Goal: Task Accomplishment & Management: Complete application form

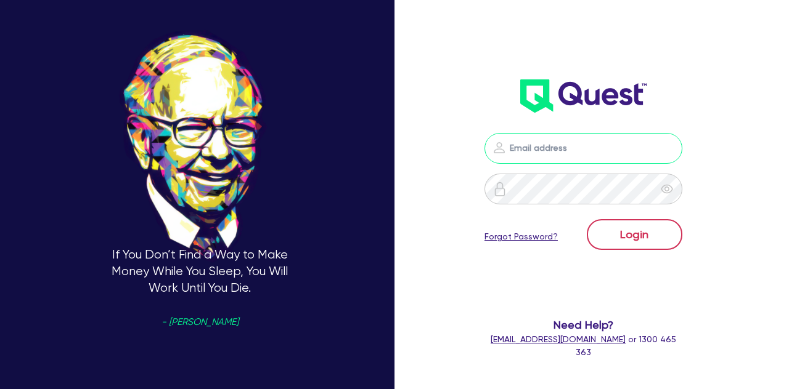
type input "[PERSON_NAME][EMAIL_ADDRESS][DOMAIN_NAME]"
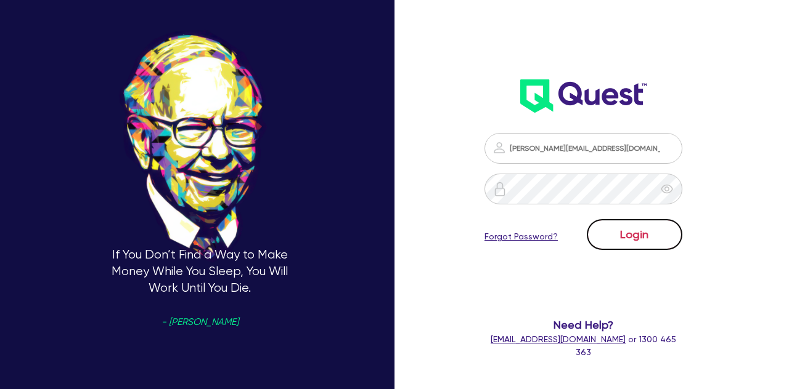
click at [630, 240] on button "Login" at bounding box center [635, 234] width 96 height 31
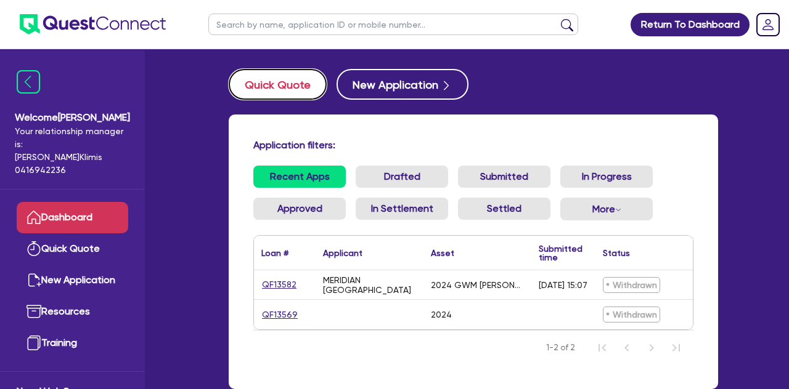
click at [279, 90] on button "Quick Quote" at bounding box center [278, 84] width 98 height 31
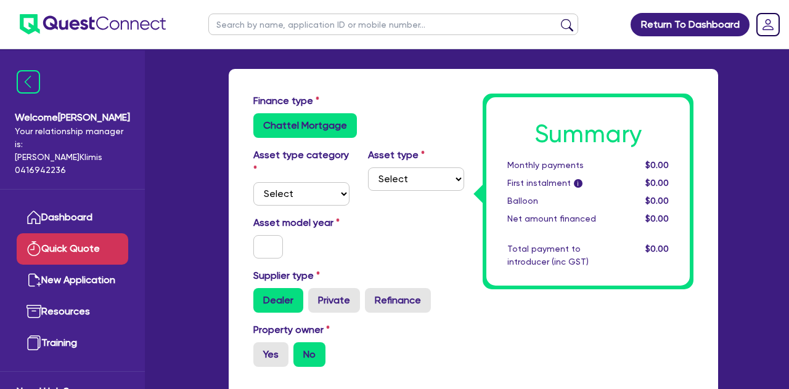
scroll to position [59, 0]
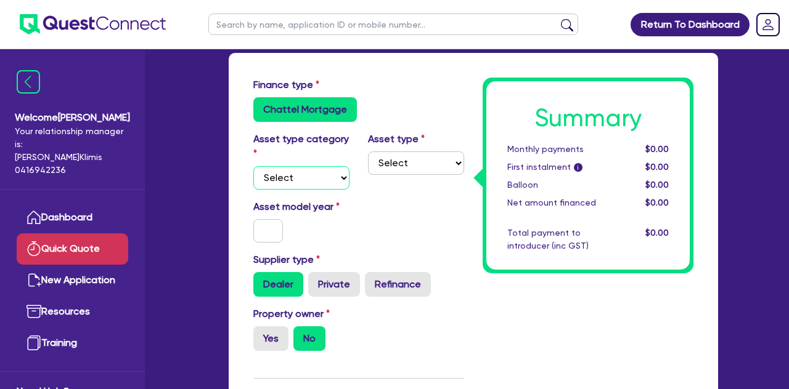
click at [327, 182] on select "Select Cars and light trucks Primary assets Secondary assets Tertiary assets" at bounding box center [301, 177] width 96 height 23
select select "CARS_AND_LIGHT_TRUCKS"
click at [414, 161] on select "Select Passenger vehicles Vans and utes Light trucks up to 4.5 tonne" at bounding box center [416, 163] width 96 height 23
select select "PASSENGER_VEHICLES"
click at [273, 224] on input "text" at bounding box center [268, 230] width 30 height 23
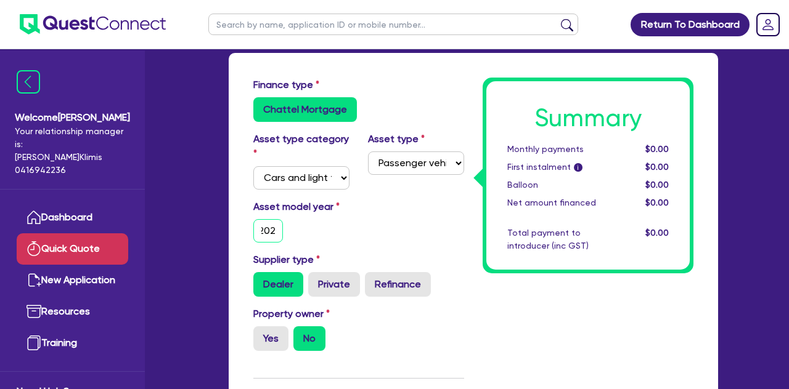
scroll to position [0, 8]
type input "2025"
click at [419, 240] on div "Asset model year [DATE]" at bounding box center [358, 226] width 229 height 53
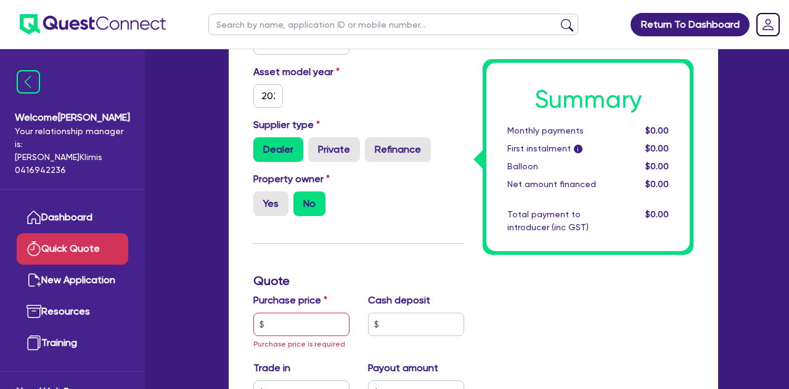
scroll to position [206, 0]
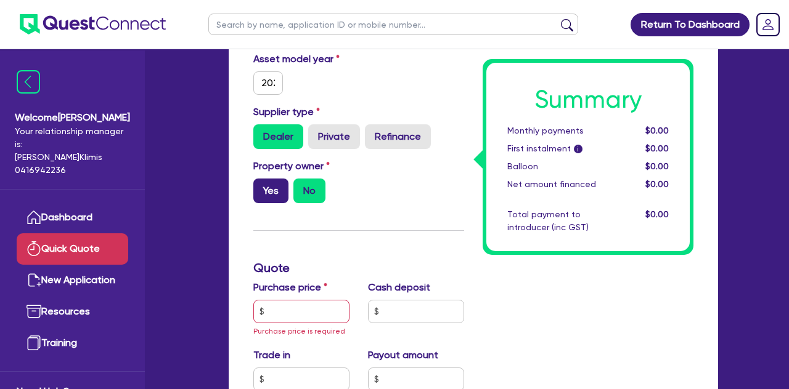
click at [264, 193] on label "Yes" at bounding box center [270, 191] width 35 height 25
click at [261, 187] on input "Yes" at bounding box center [257, 183] width 8 height 8
radio input "true"
click at [304, 188] on label "No" at bounding box center [309, 191] width 32 height 25
click at [301, 187] on input "No" at bounding box center [297, 183] width 8 height 8
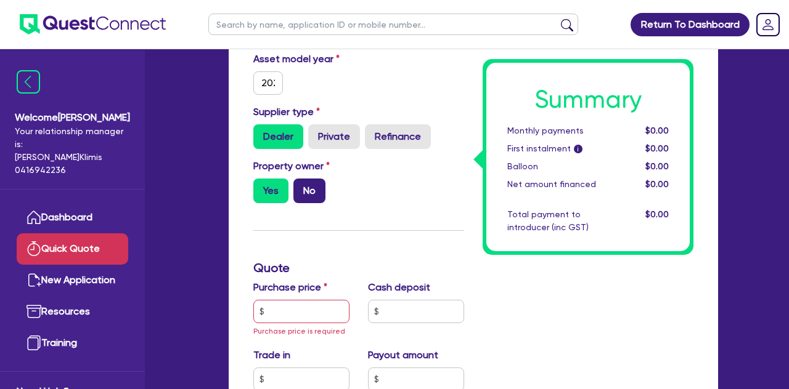
radio input "true"
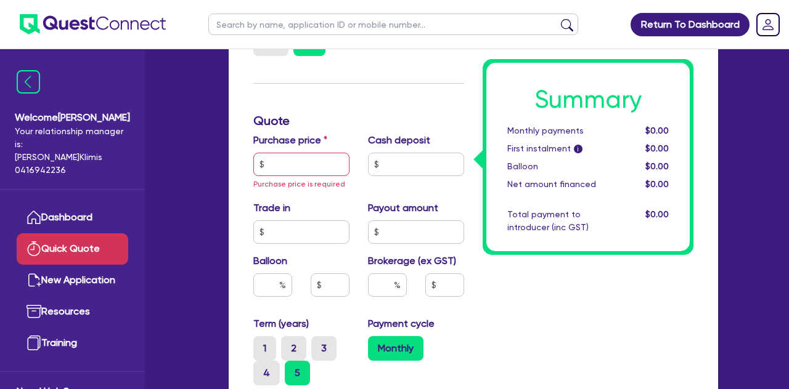
scroll to position [364, 0]
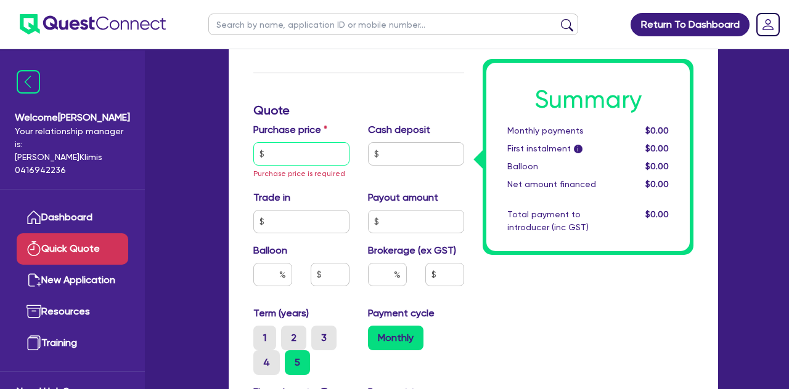
click at [285, 160] on input "text" at bounding box center [301, 153] width 96 height 23
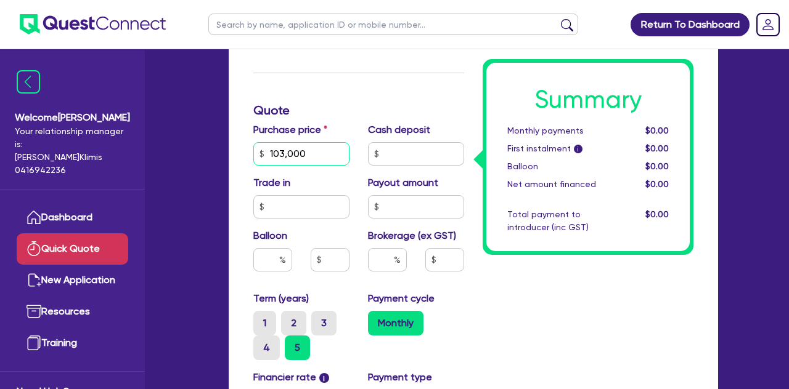
type input "103,000"
click at [392, 157] on input "text" at bounding box center [416, 153] width 96 height 23
type input "3,000"
click at [306, 205] on input "text" at bounding box center [301, 206] width 96 height 23
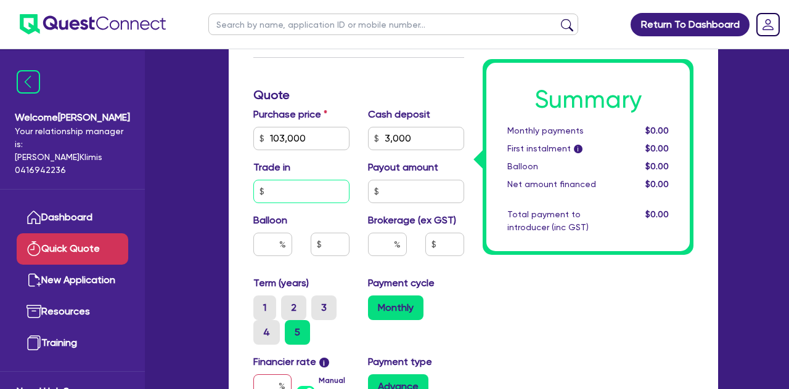
scroll to position [396, 0]
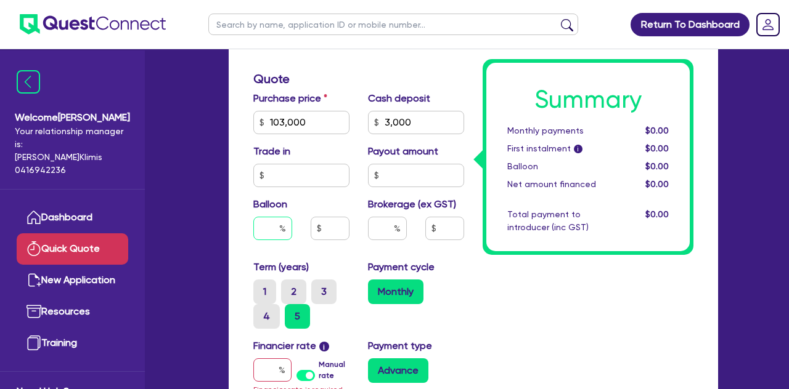
click at [270, 226] on input "text" at bounding box center [272, 228] width 39 height 23
type input "30"
click at [386, 226] on input "text" at bounding box center [387, 228] width 39 height 23
type input "7"
click at [468, 282] on div "Payment cycle Monthly" at bounding box center [416, 294] width 115 height 69
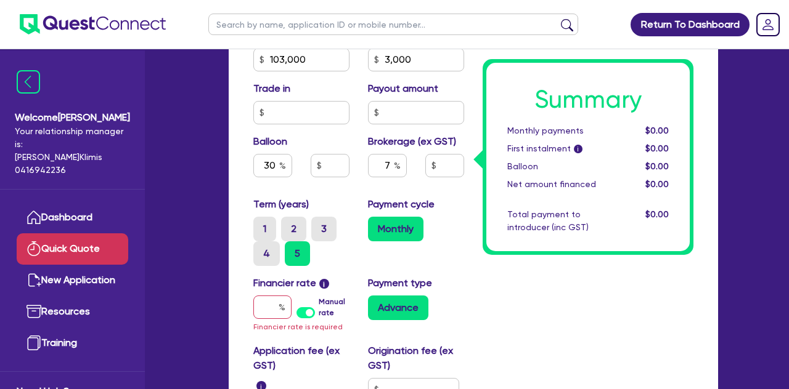
scroll to position [478, 0]
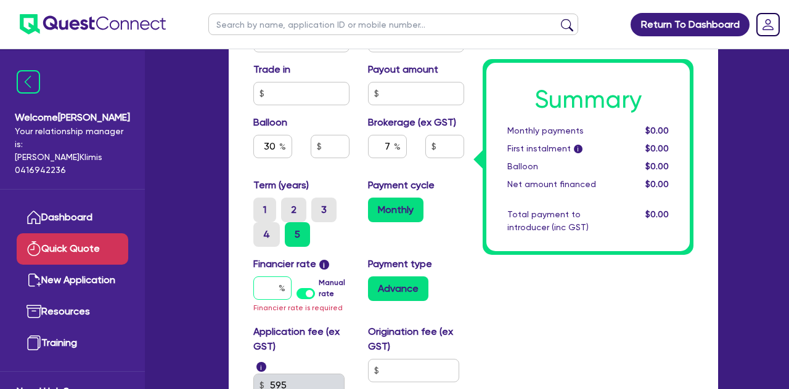
click at [272, 291] on input "text" at bounding box center [272, 288] width 38 height 23
type input "9"
type input "30,900"
type input "7,000"
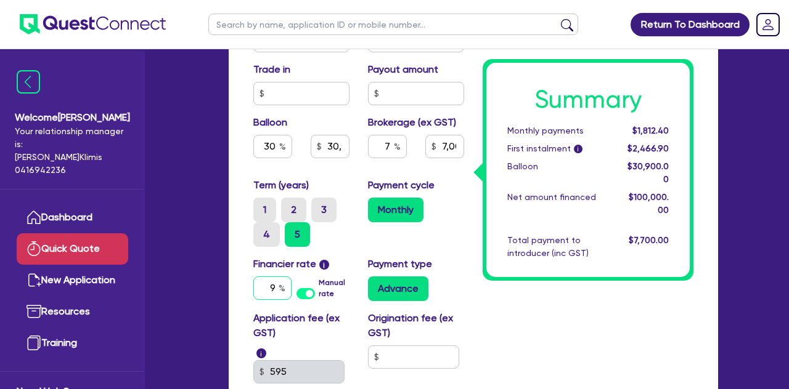
type input "9"
type input "30,900"
type input "7,000"
type input "30,900"
type input "7,000"
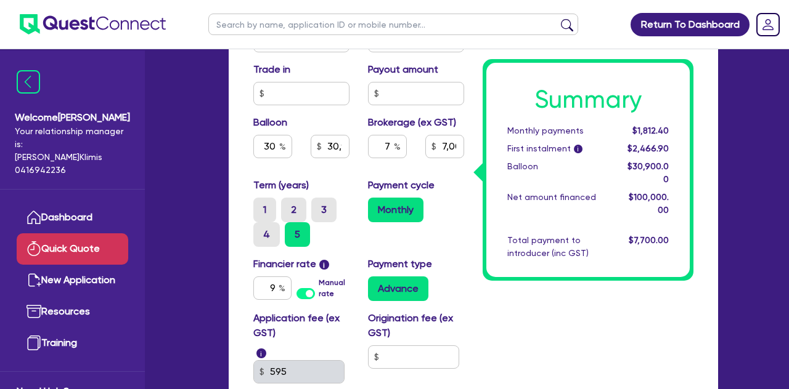
click at [461, 290] on div "Advance" at bounding box center [416, 289] width 96 height 25
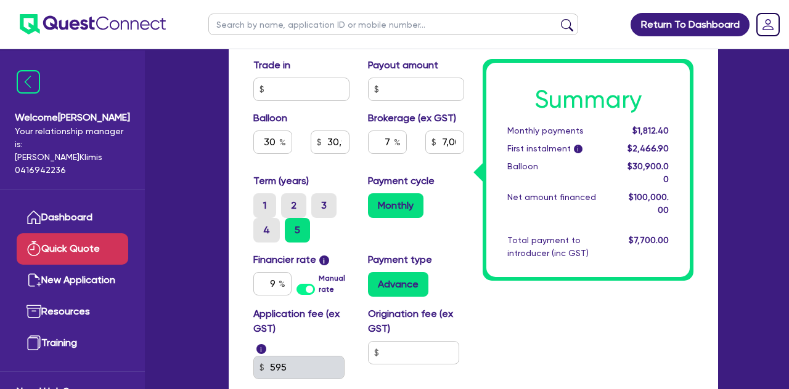
scroll to position [481, 0]
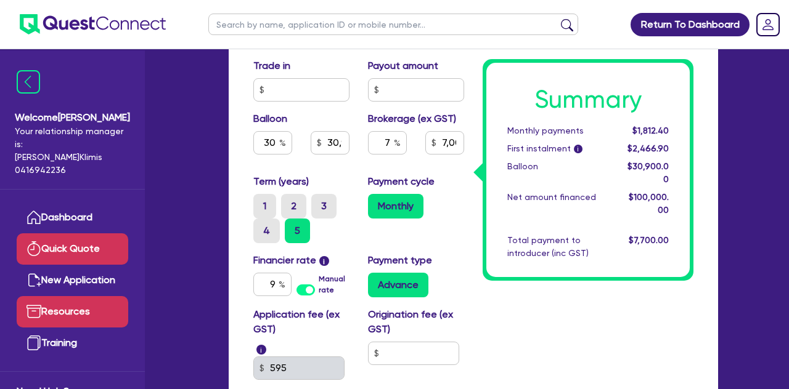
click at [65, 301] on link "Resources" at bounding box center [73, 311] width 112 height 31
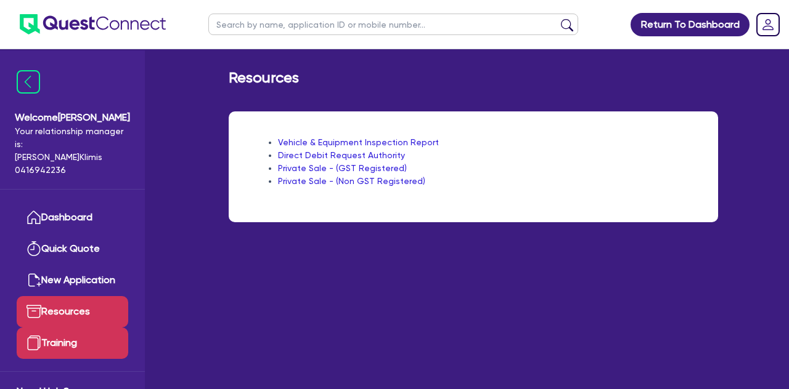
click at [65, 333] on link "Training" at bounding box center [73, 343] width 112 height 31
